Goal: Check status

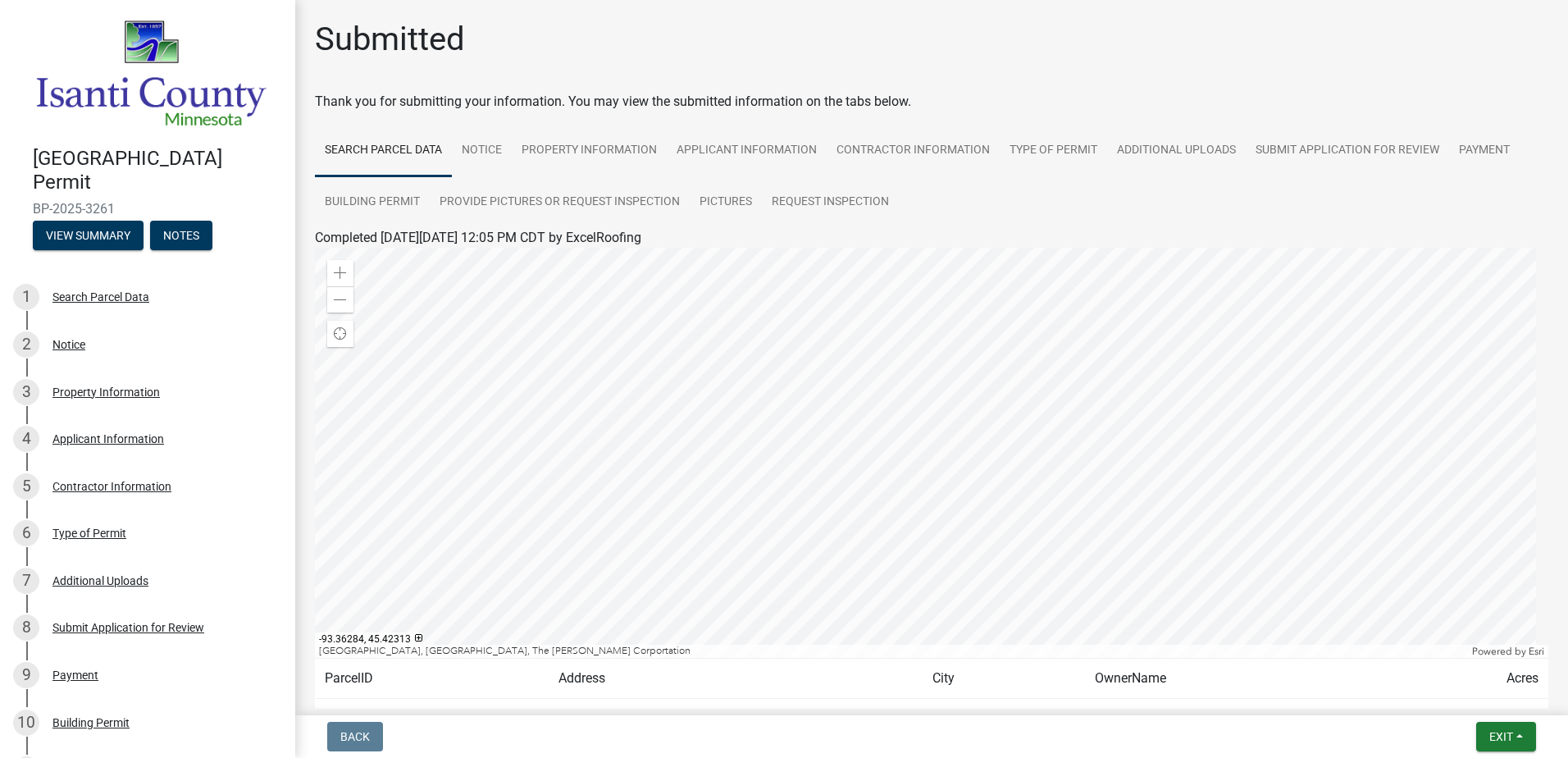
click at [178, 78] on img at bounding box center [151, 73] width 236 height 113
click at [164, 105] on img at bounding box center [151, 73] width 236 height 113
